Goal: Navigation & Orientation: Find specific page/section

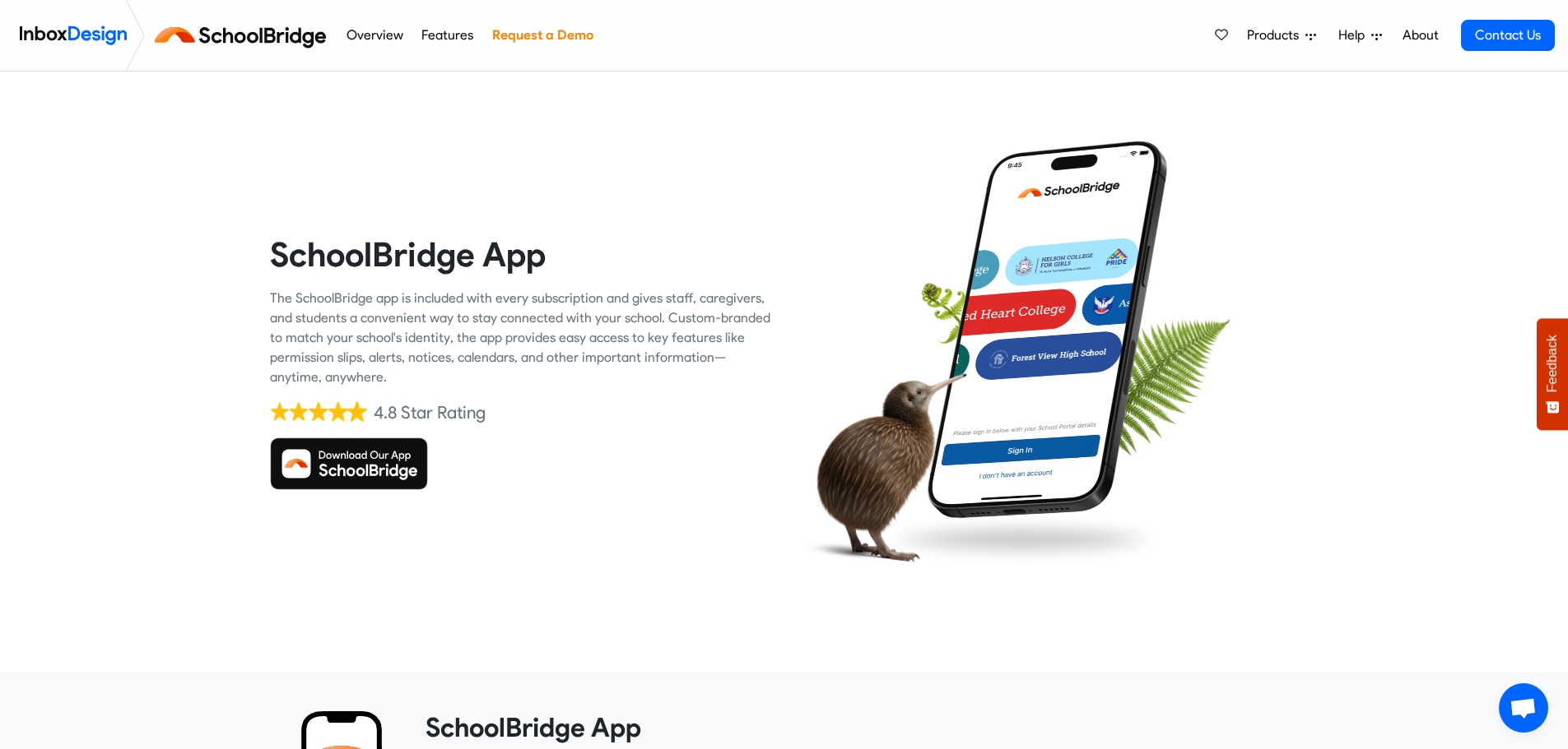
click at [366, 460] on img at bounding box center [349, 464] width 158 height 53
click at [284, 26] on img at bounding box center [244, 35] width 185 height 40
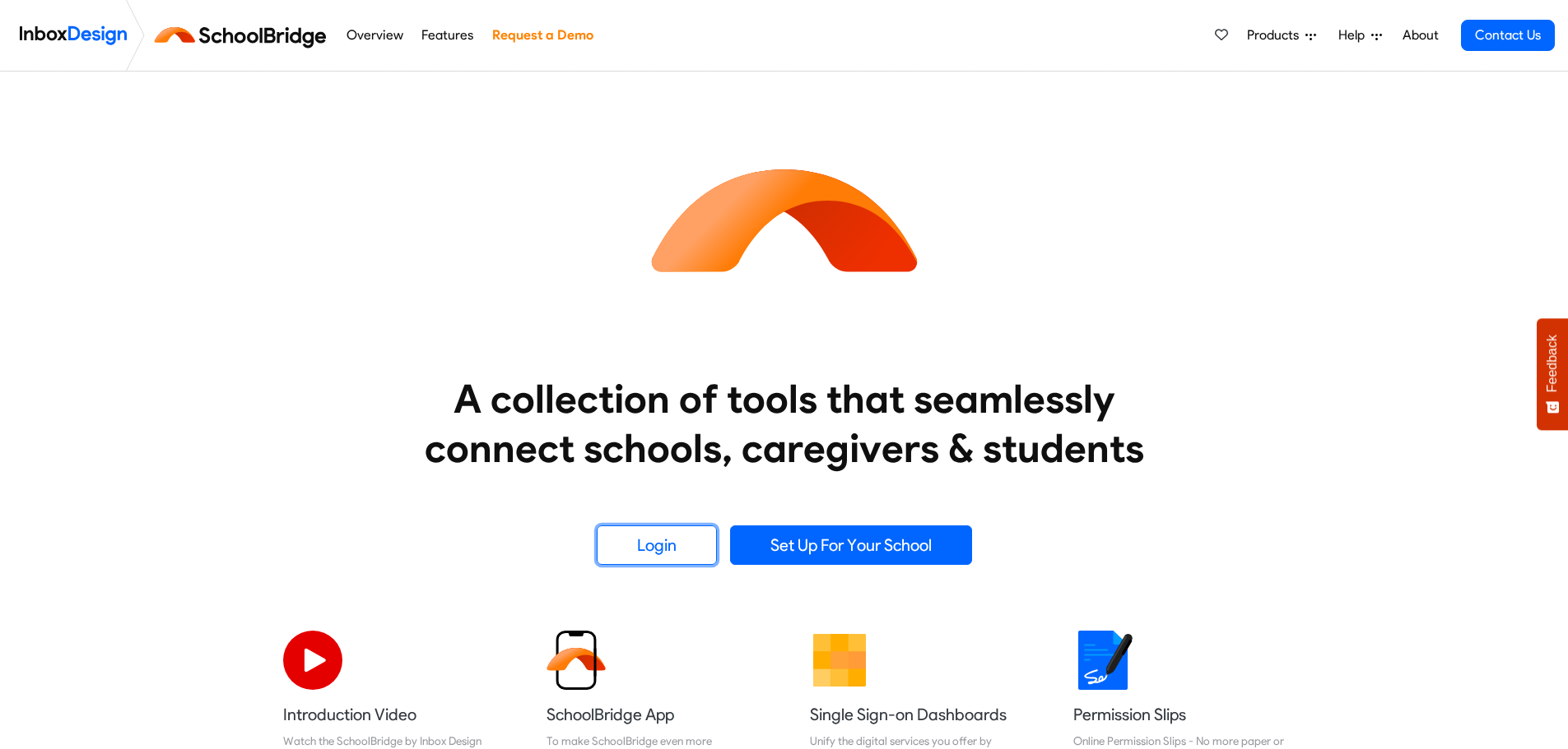
click at [659, 553] on link "Login" at bounding box center [656, 545] width 120 height 40
